Goal: Information Seeking & Learning: Learn about a topic

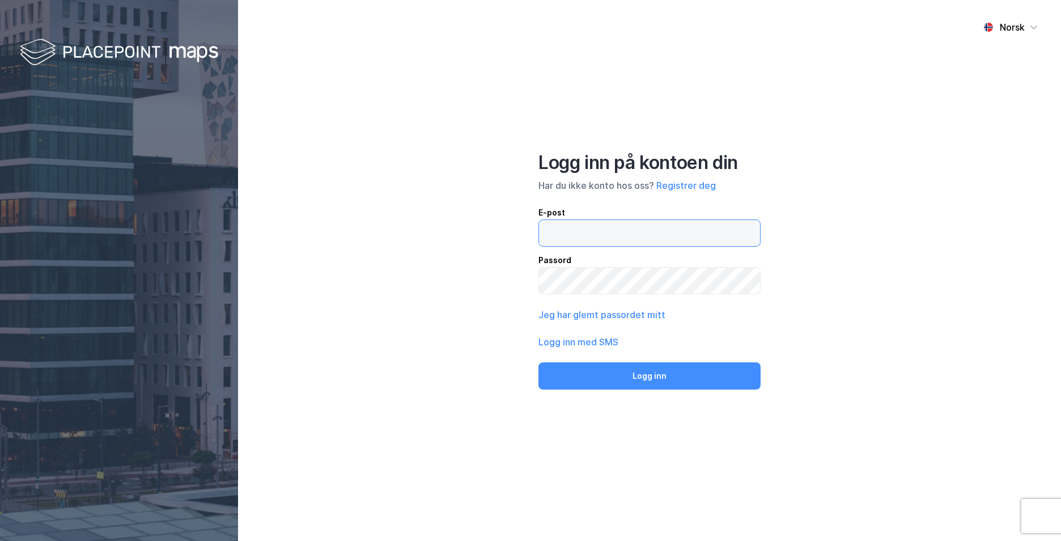
click at [578, 241] on input "email" at bounding box center [649, 233] width 221 height 26
type input "[EMAIL_ADDRESS][PERSON_NAME][PERSON_NAME][DOMAIN_NAME]"
click at [538, 362] on button "Logg inn" at bounding box center [649, 375] width 222 height 27
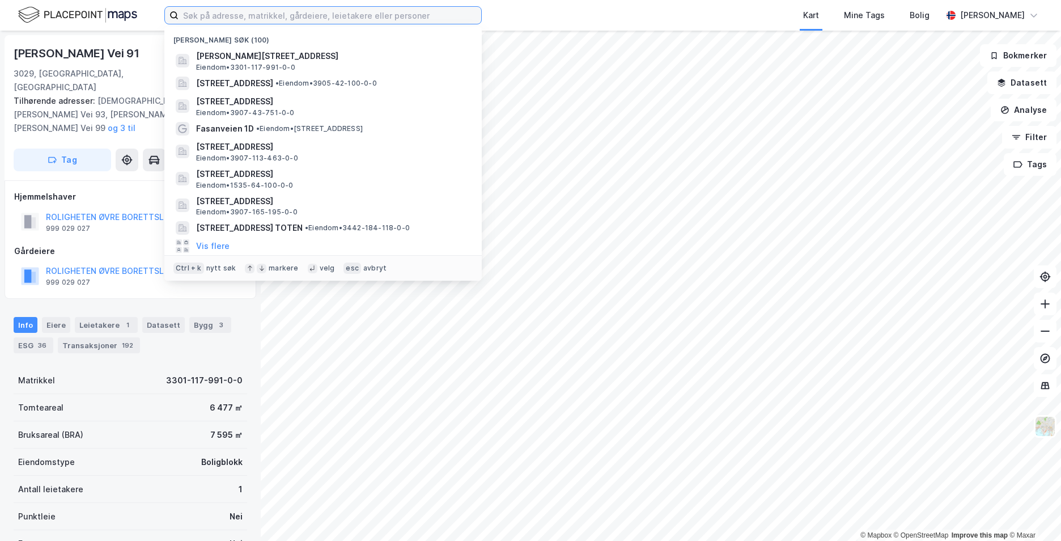
click at [235, 14] on input at bounding box center [330, 15] width 303 height 17
click at [353, 10] on input at bounding box center [330, 15] width 303 height 17
paste input "5059/5/358//1"
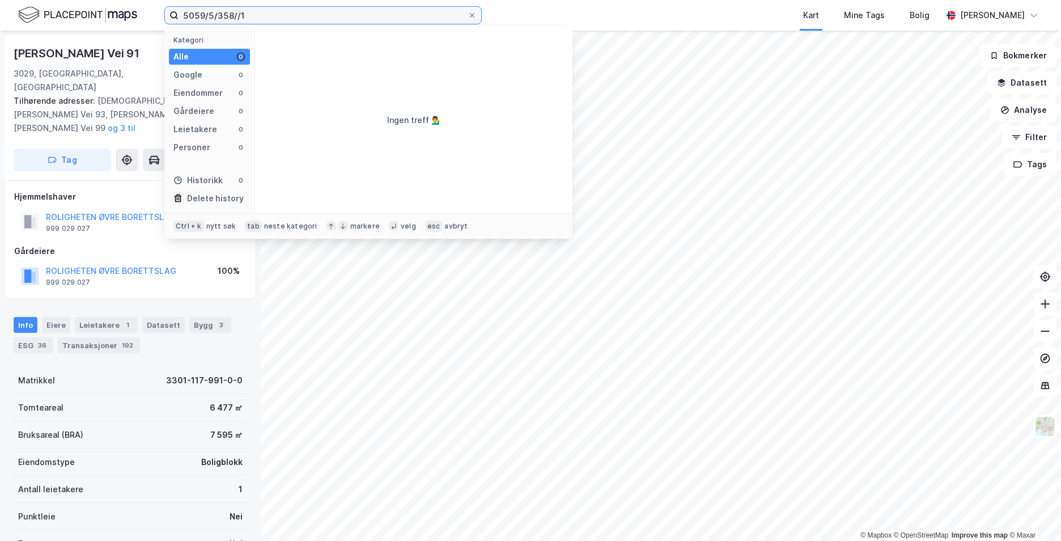
type input "5059/5/358//1"
click at [286, 9] on input "5059/5/358//1" at bounding box center [323, 15] width 289 height 17
drag, startPoint x: 278, startPoint y: 11, endPoint x: 114, endPoint y: 10, distance: 163.8
click at [114, 10] on div "5059/5/358//1 Kategori Alle 0 Google 0 Eiendommer 0 Gårdeiere 0 Leietakere 0 Pe…" at bounding box center [530, 15] width 1061 height 31
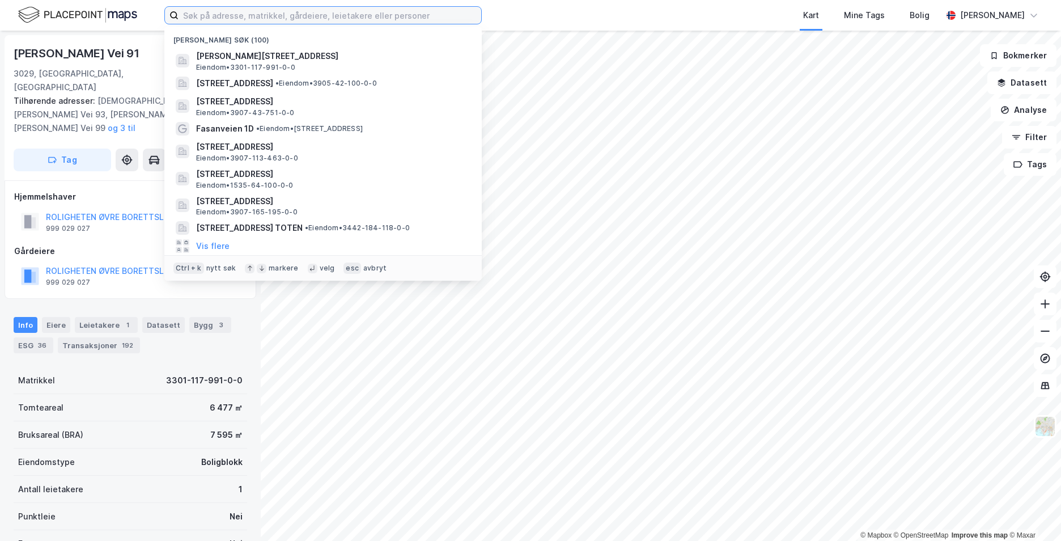
click at [343, 18] on input at bounding box center [330, 15] width 303 height 17
paste input "Litjgårdsveien 45, 7300 Orkanger"
type input "Litjgårdsveien 45, 7300 Orkanger"
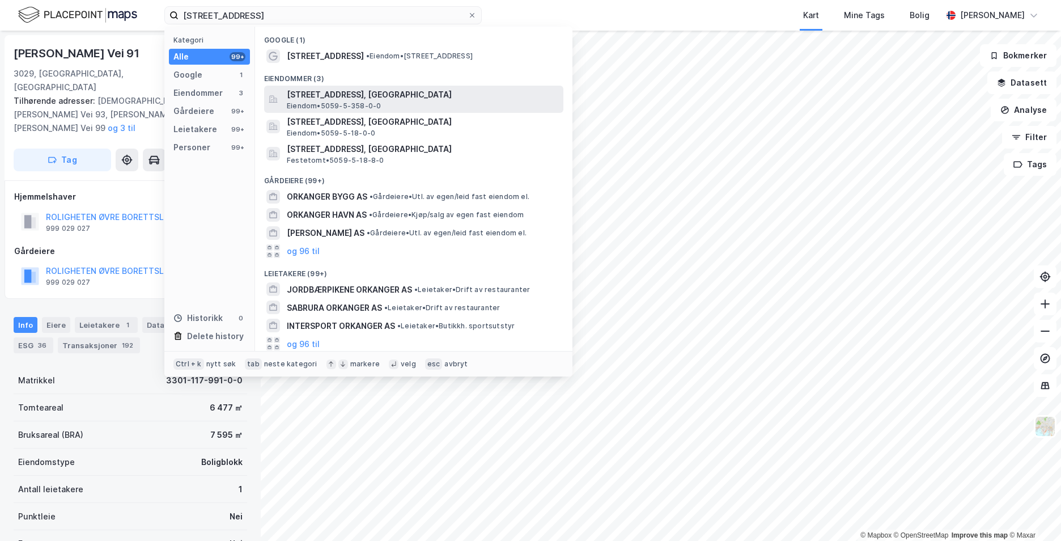
click at [358, 96] on span "Litjgårdsveien 45, 7300, ORKANGER, ORKLAND" at bounding box center [423, 95] width 272 height 14
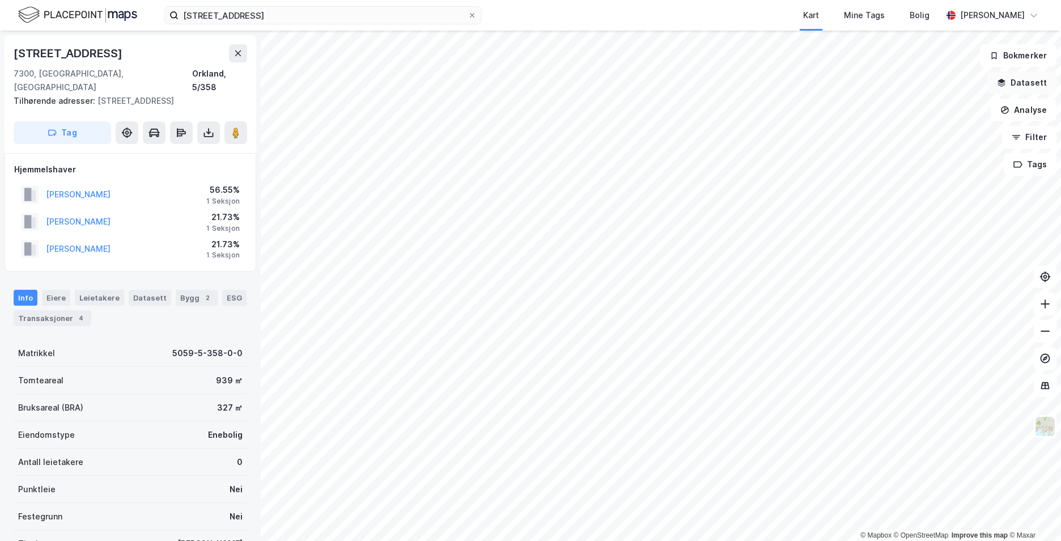
click at [1010, 86] on button "Datasett" at bounding box center [1021, 82] width 69 height 23
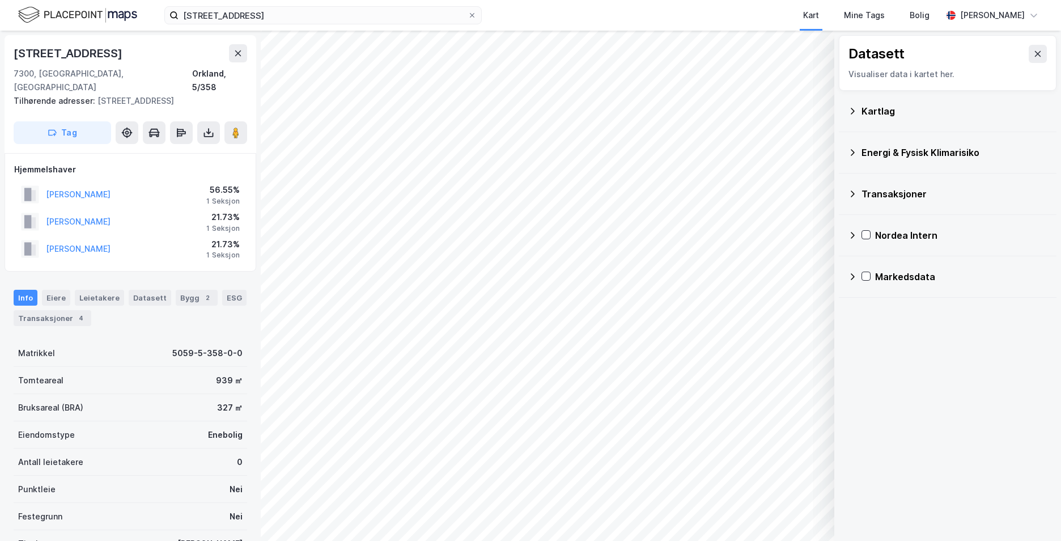
click at [850, 109] on icon at bounding box center [852, 111] width 9 height 9
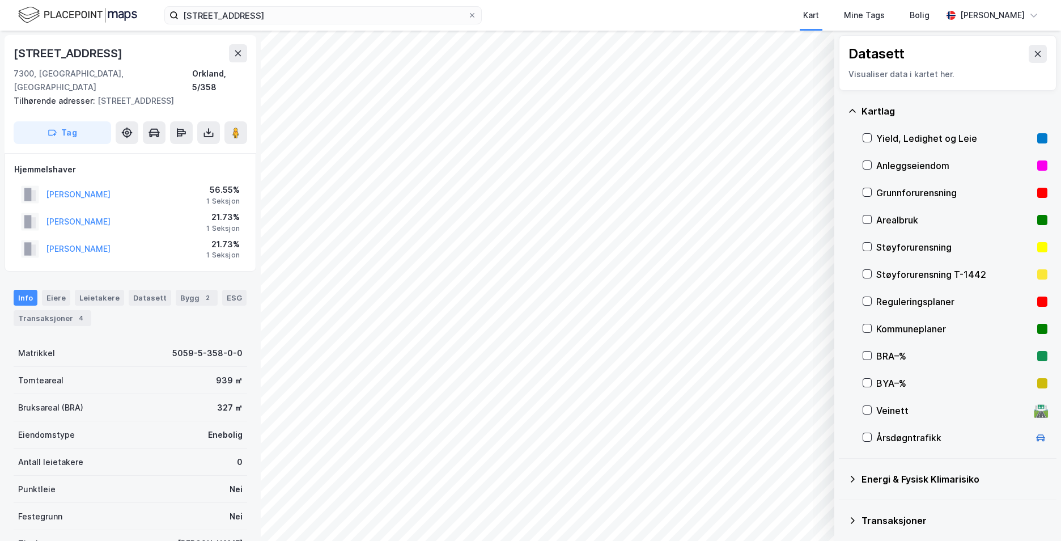
click at [868, 187] on div "Grunnforurensning" at bounding box center [955, 192] width 185 height 27
click at [851, 109] on icon at bounding box center [852, 111] width 9 height 9
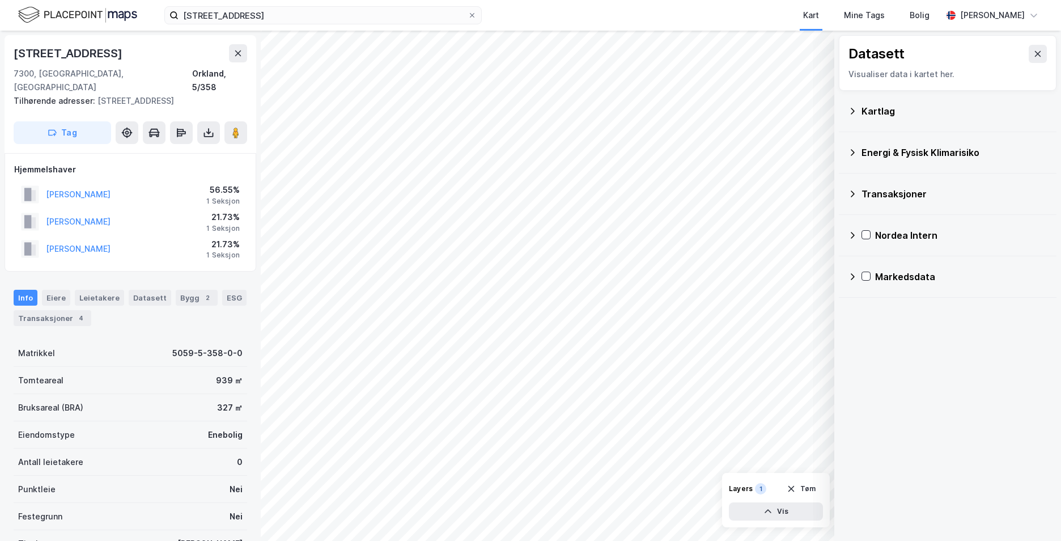
click at [855, 152] on icon at bounding box center [852, 152] width 9 height 9
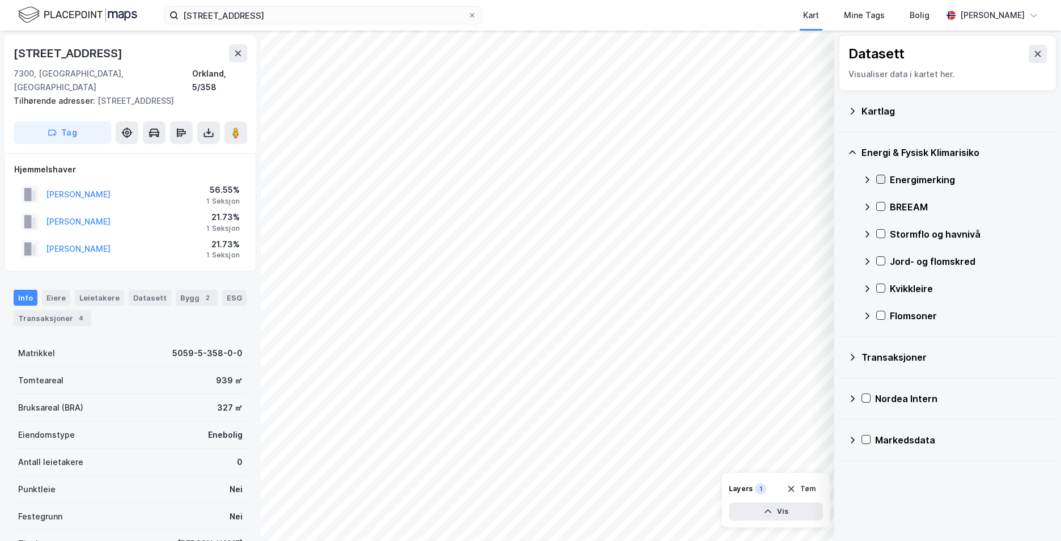
click at [884, 176] on icon at bounding box center [881, 179] width 8 height 8
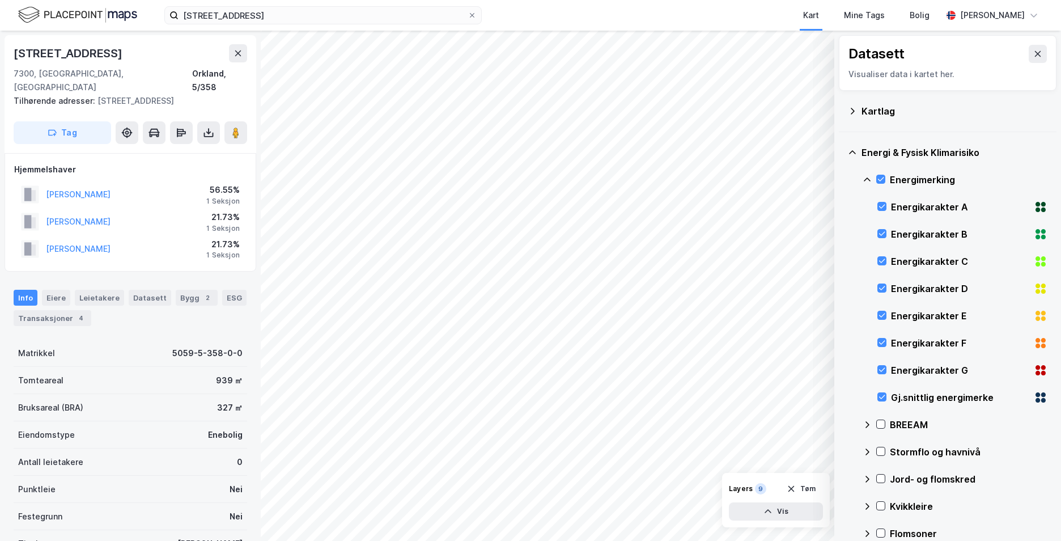
click at [869, 177] on icon at bounding box center [867, 179] width 9 height 9
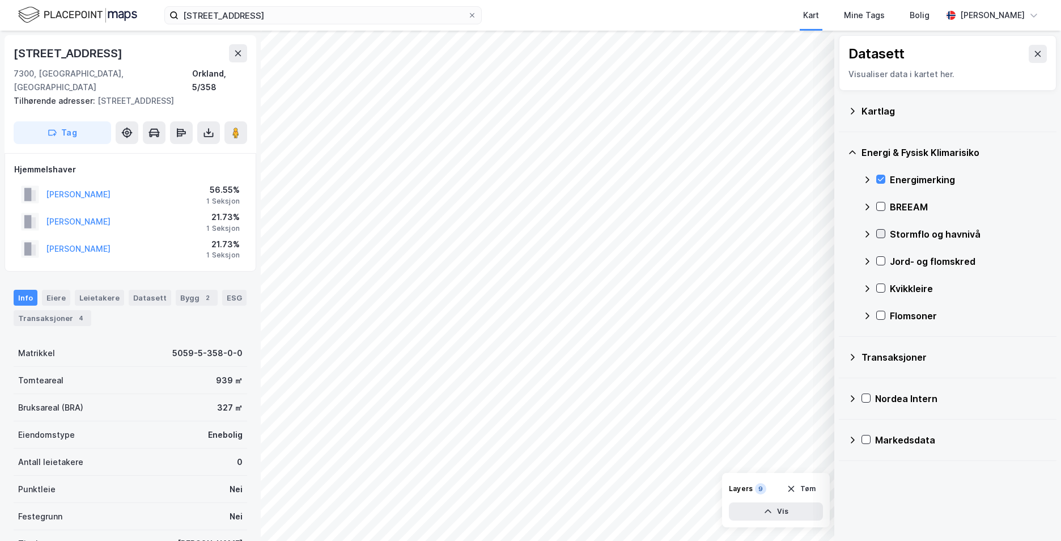
click at [879, 234] on icon at bounding box center [881, 234] width 6 height 4
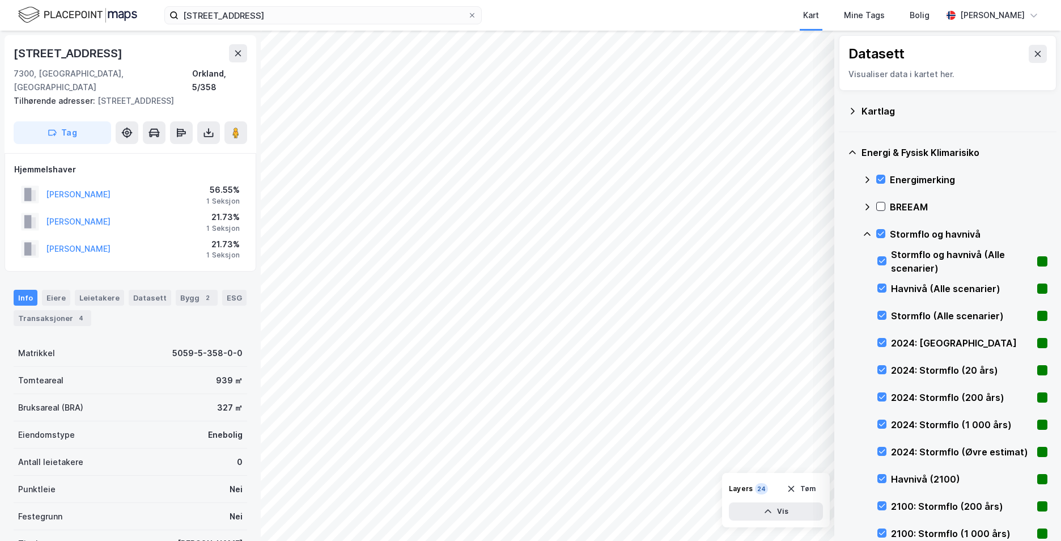
click at [869, 230] on icon at bounding box center [867, 234] width 9 height 9
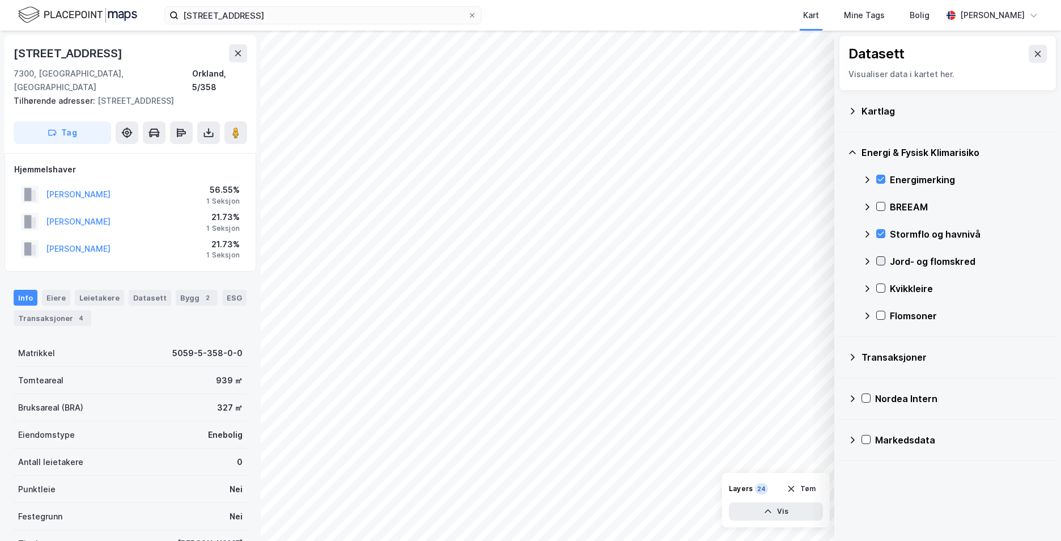
click at [881, 256] on div at bounding box center [880, 260] width 9 height 9
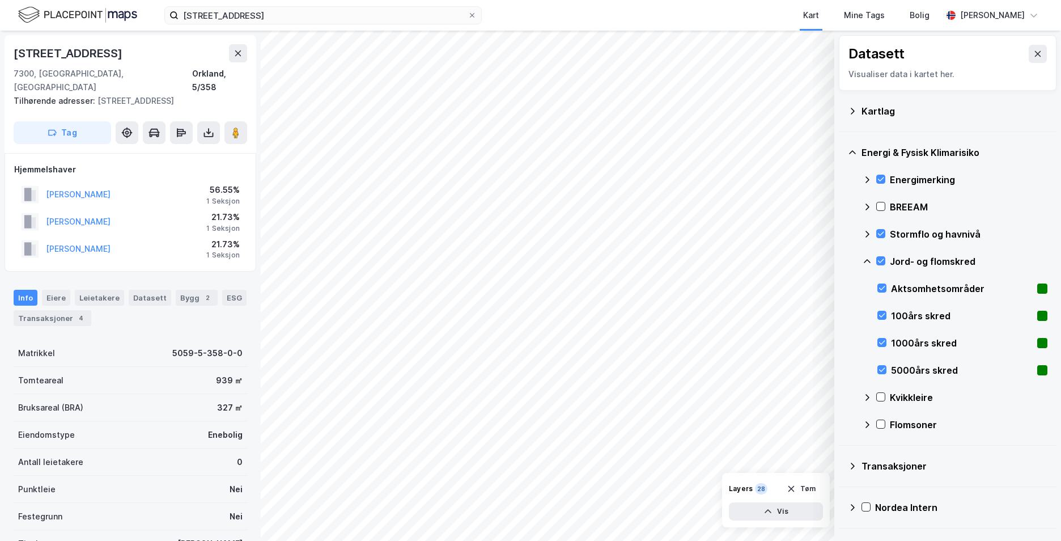
click at [869, 261] on icon at bounding box center [867, 261] width 7 height 4
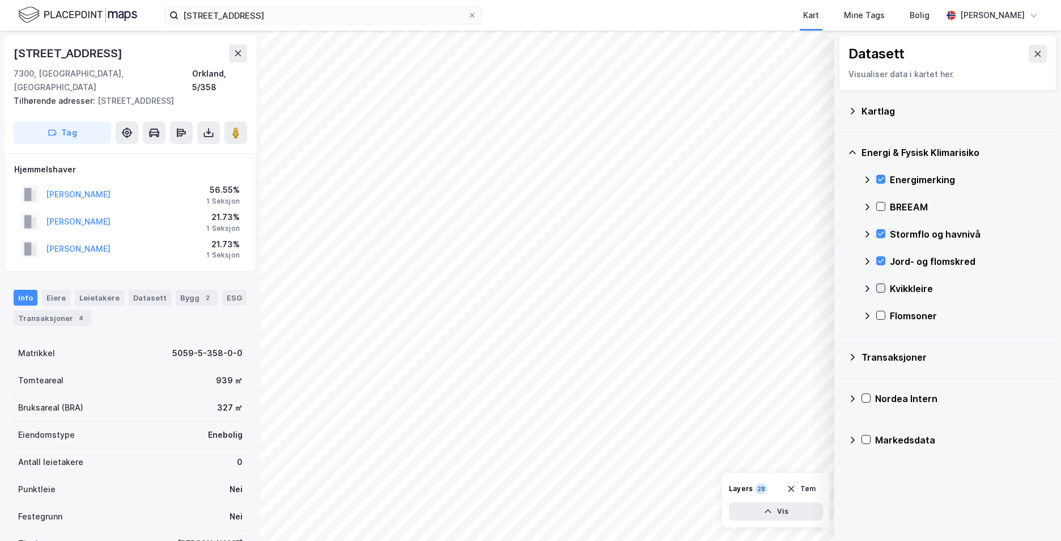
click at [882, 288] on icon at bounding box center [881, 288] width 6 height 4
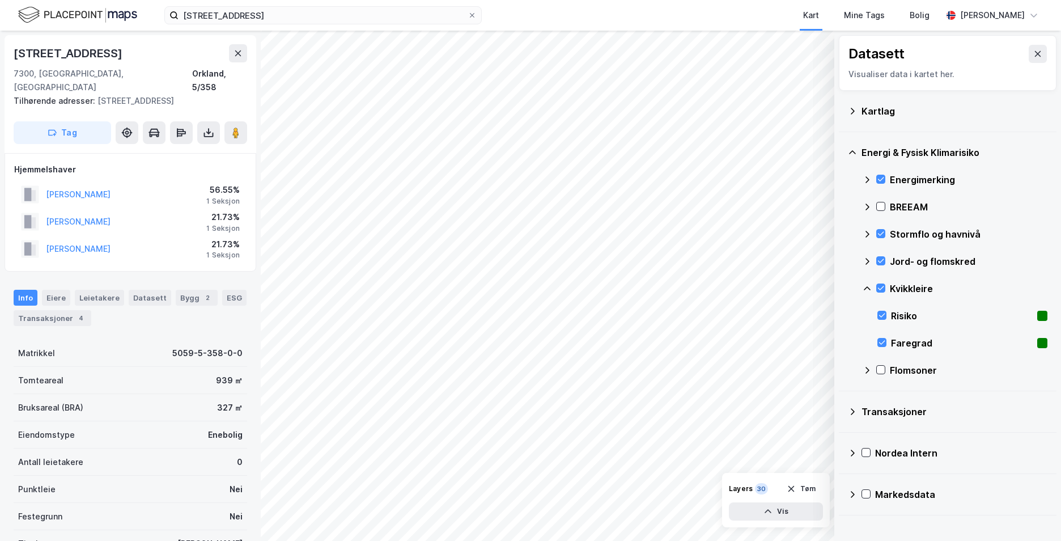
click at [867, 288] on icon at bounding box center [867, 288] width 9 height 9
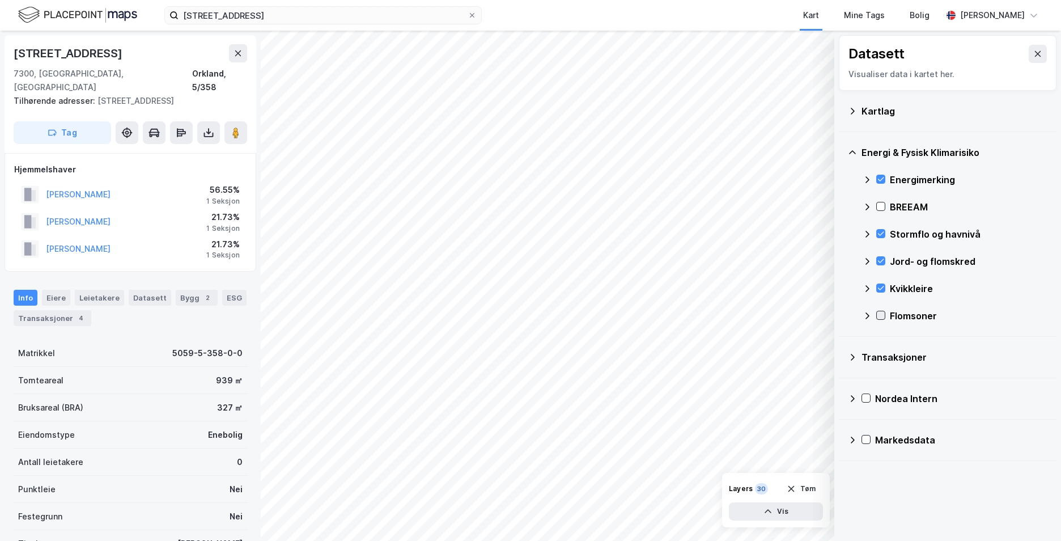
click at [881, 316] on icon at bounding box center [881, 315] width 8 height 8
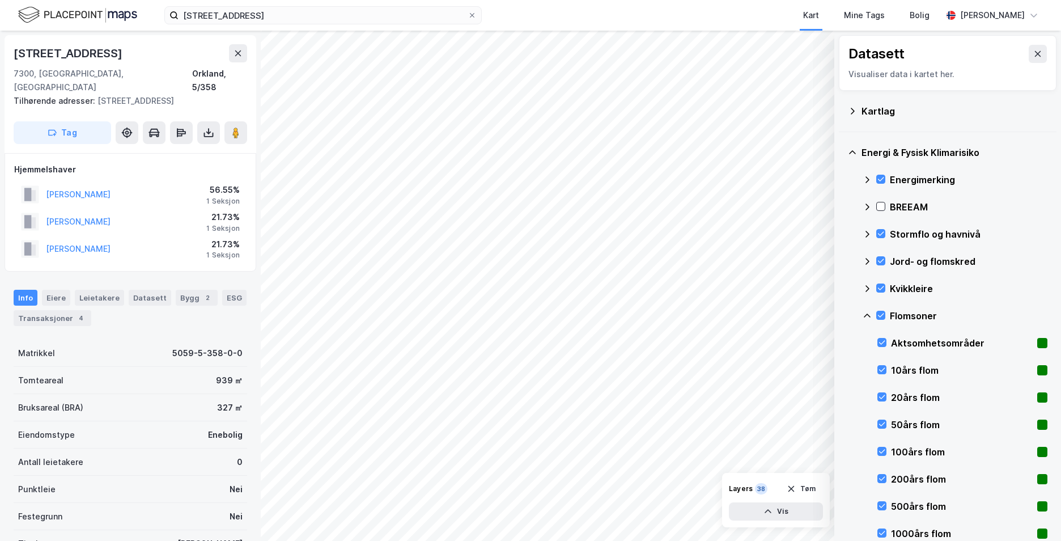
click at [869, 314] on icon at bounding box center [867, 315] width 9 height 9
